Goal: Task Accomplishment & Management: Manage account settings

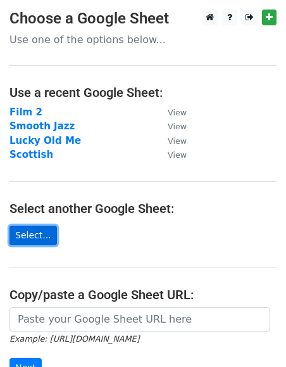
click at [29, 236] on link "Select..." at bounding box center [32, 235] width 47 height 20
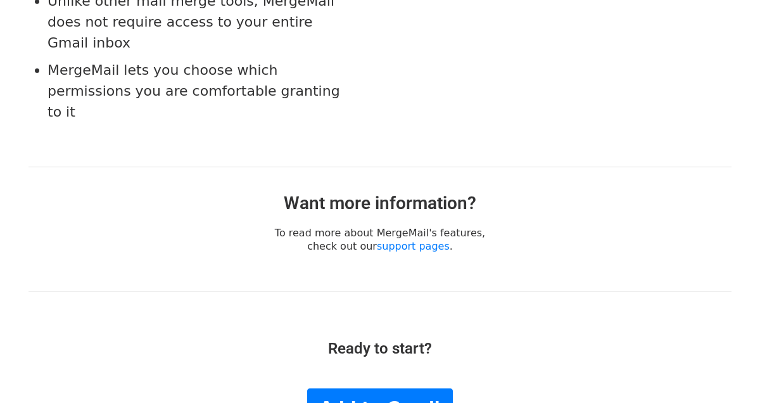
scroll to position [2630, 0]
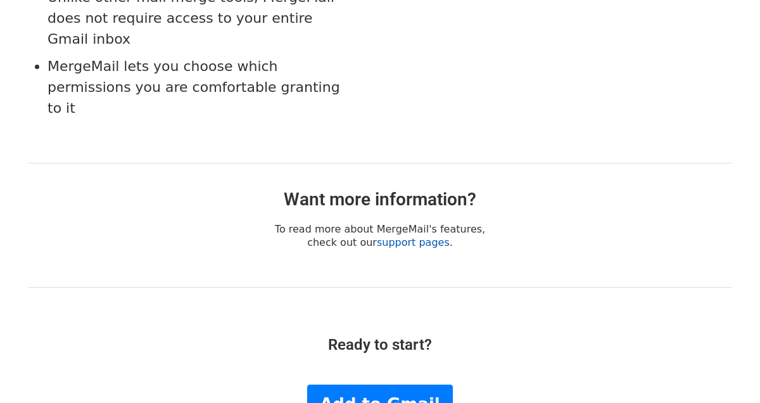
click at [414, 236] on link "support pages" at bounding box center [413, 242] width 73 height 12
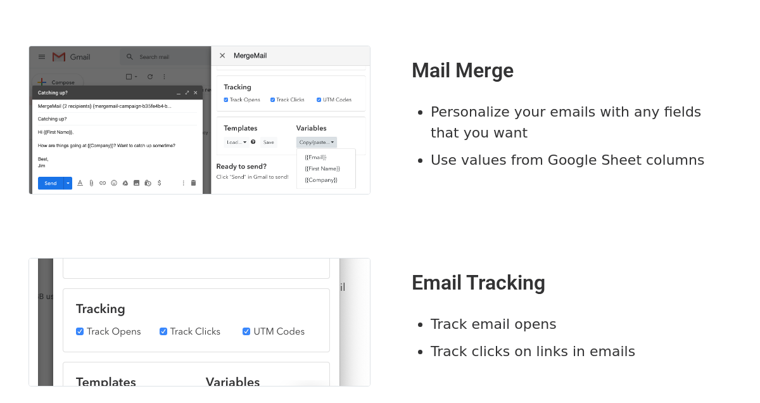
scroll to position [0, 0]
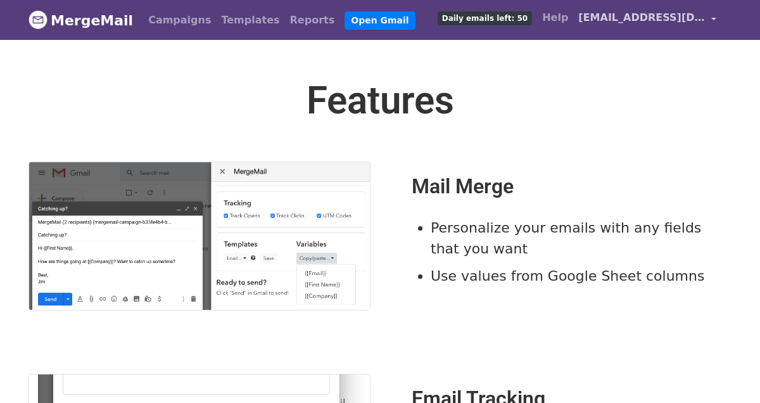
click at [709, 16] on link "[EMAIL_ADDRESS][DOMAIN_NAME]" at bounding box center [647, 20] width 148 height 30
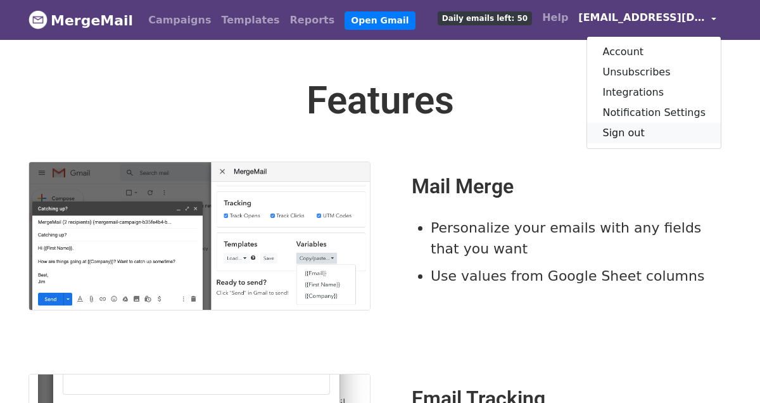
click at [649, 133] on link "Sign out" at bounding box center [654, 133] width 134 height 20
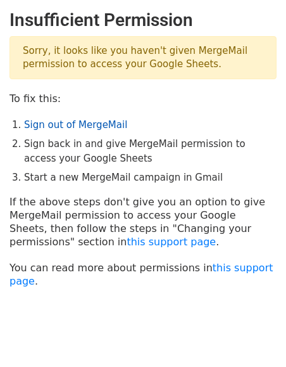
click at [72, 127] on link "Sign out of MergeMail" at bounding box center [75, 124] width 103 height 11
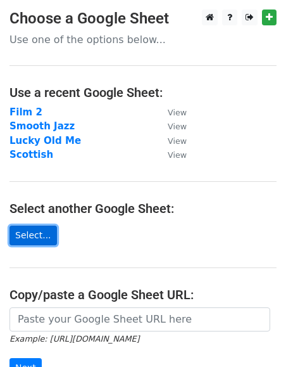
click at [30, 234] on link "Select..." at bounding box center [32, 235] width 47 height 20
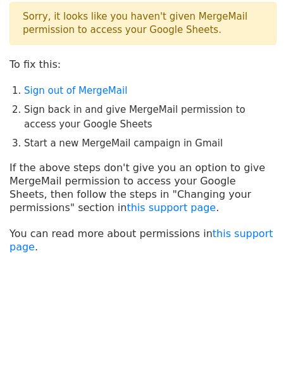
scroll to position [34, 0]
